Goal: Task Accomplishment & Management: Manage account settings

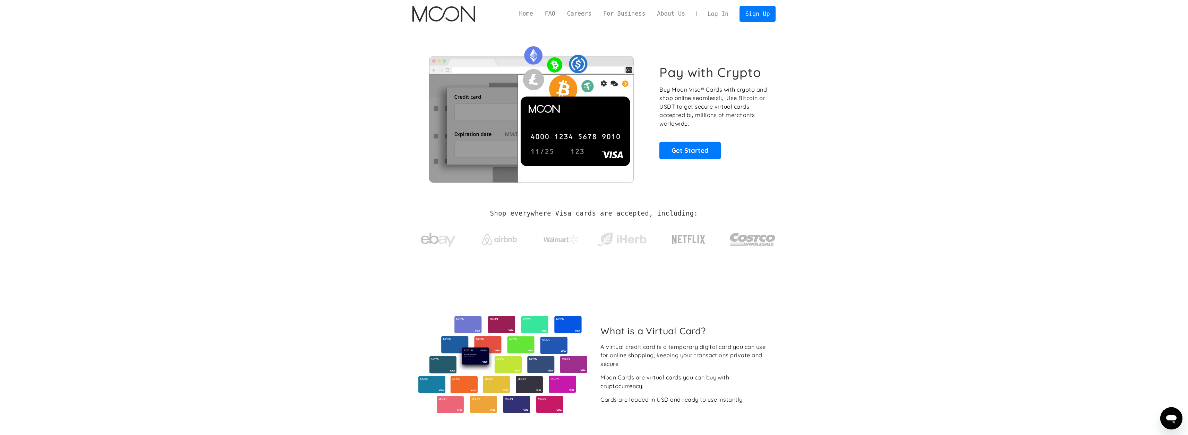
click at [718, 16] on link "Log In" at bounding box center [718, 13] width 33 height 15
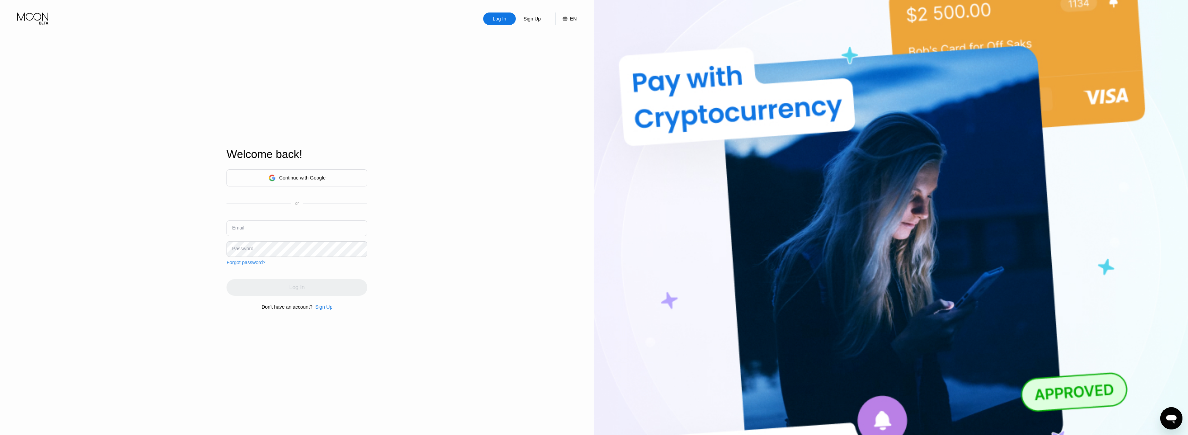
drag, startPoint x: 368, startPoint y: 164, endPoint x: 367, endPoint y: 172, distance: 7.7
click at [367, 164] on div "Log In Sign Up EN Language Select an item Save Welcome back! Continue with Goog…" at bounding box center [297, 239] width 594 height 478
click at [363, 177] on div "Continue with Google" at bounding box center [296, 177] width 141 height 17
click at [348, 169] on div "Continue with Google" at bounding box center [296, 177] width 141 height 17
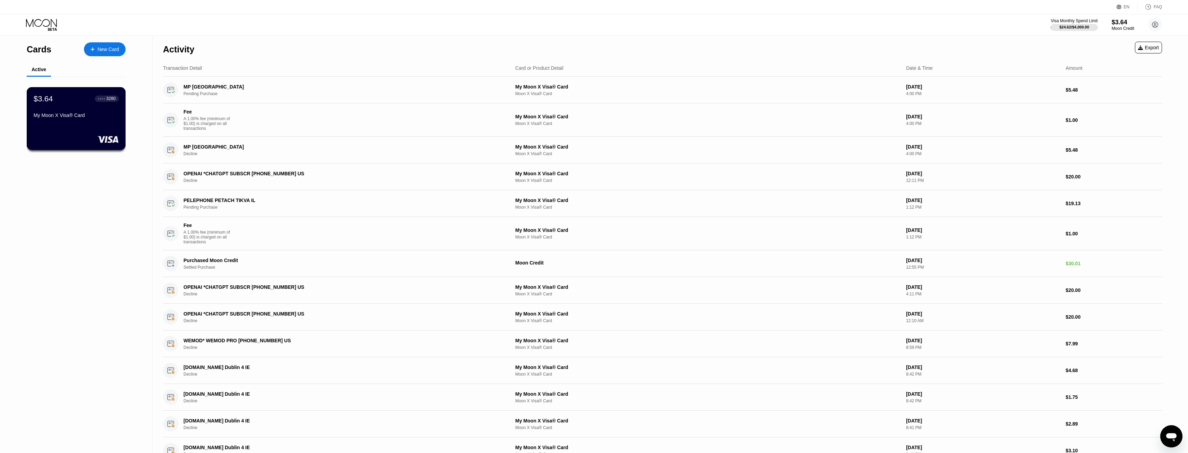
click at [95, 136] on div "$3.64 ● ● ● ● 3280 My Moon X Visa® Card" at bounding box center [76, 118] width 99 height 63
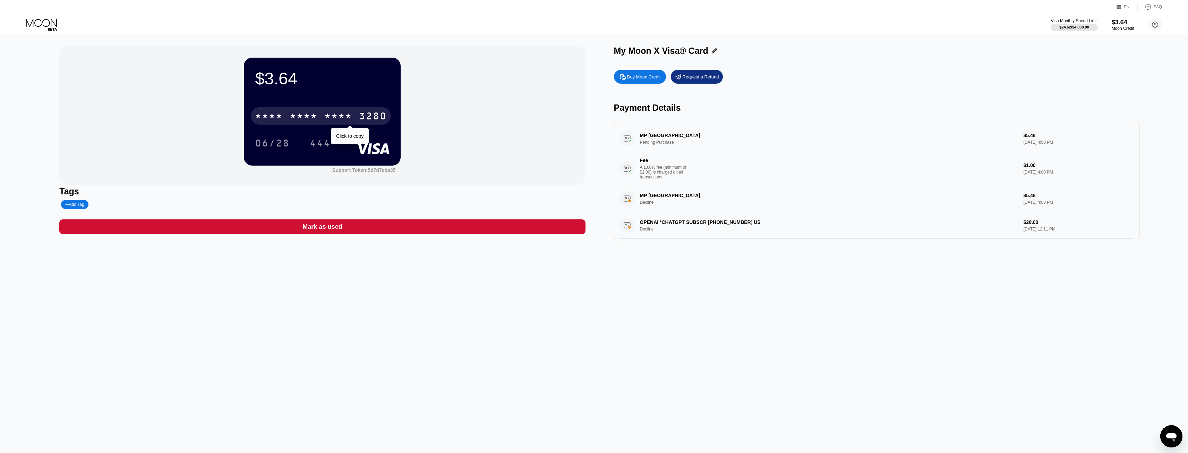
click at [296, 117] on div "* * * *" at bounding box center [304, 116] width 28 height 11
click at [298, 116] on div "6500" at bounding box center [304, 116] width 28 height 11
click at [271, 115] on div "* * * *" at bounding box center [269, 116] width 28 height 11
drag, startPoint x: 271, startPoint y: 115, endPoint x: 589, endPoint y: 298, distance: 366.4
click at [579, 318] on div "$3.64 4513 6500 2385 3280 06/28 444 Support Token: 5d7d7eba35 Tags Add Tag Mark…" at bounding box center [594, 243] width 1188 height 417
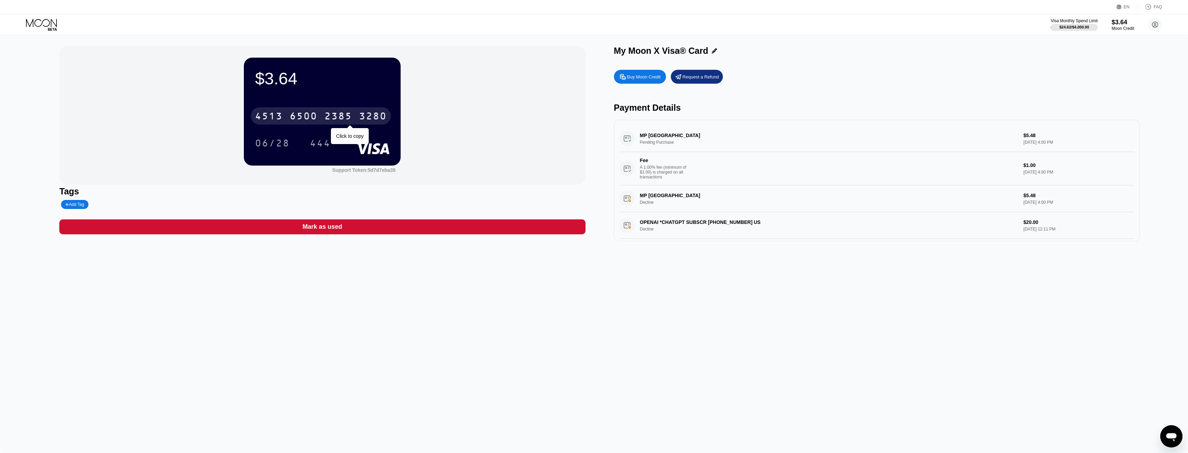
click at [324, 120] on div "4513 6500 2385 3280" at bounding box center [321, 115] width 140 height 17
click at [264, 136] on div "06/28" at bounding box center [272, 142] width 45 height 17
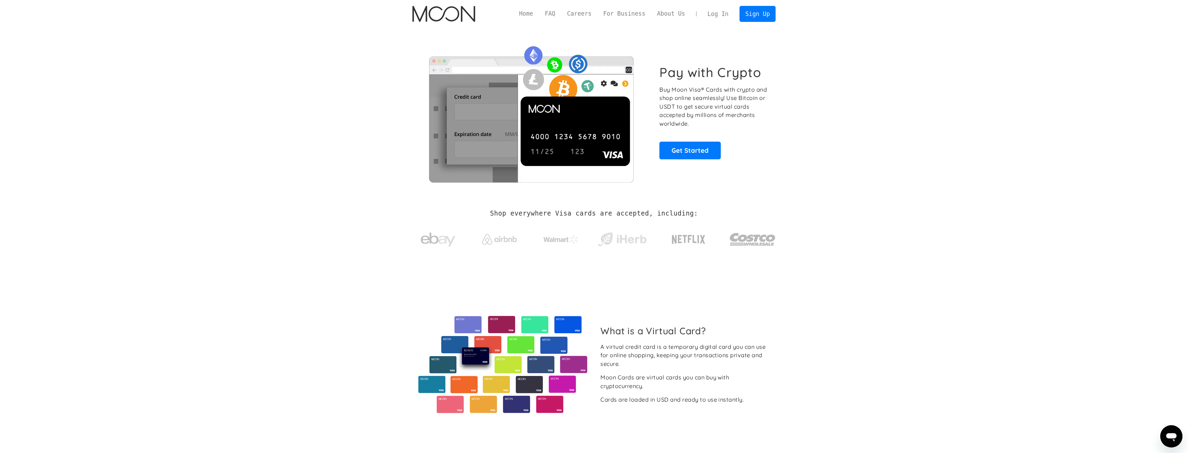
click at [719, 15] on link "Log In" at bounding box center [718, 13] width 33 height 15
